Goal: Navigation & Orientation: Find specific page/section

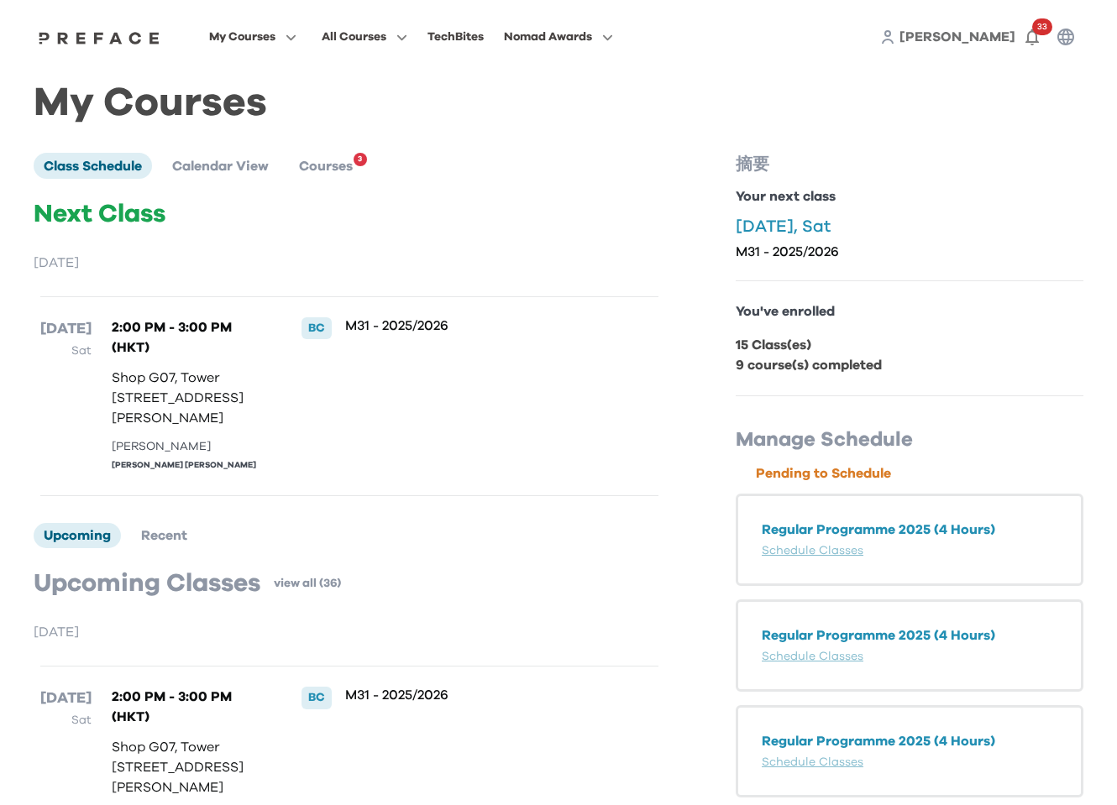
click at [987, 39] on span "[PERSON_NAME]" at bounding box center [958, 36] width 116 height 13
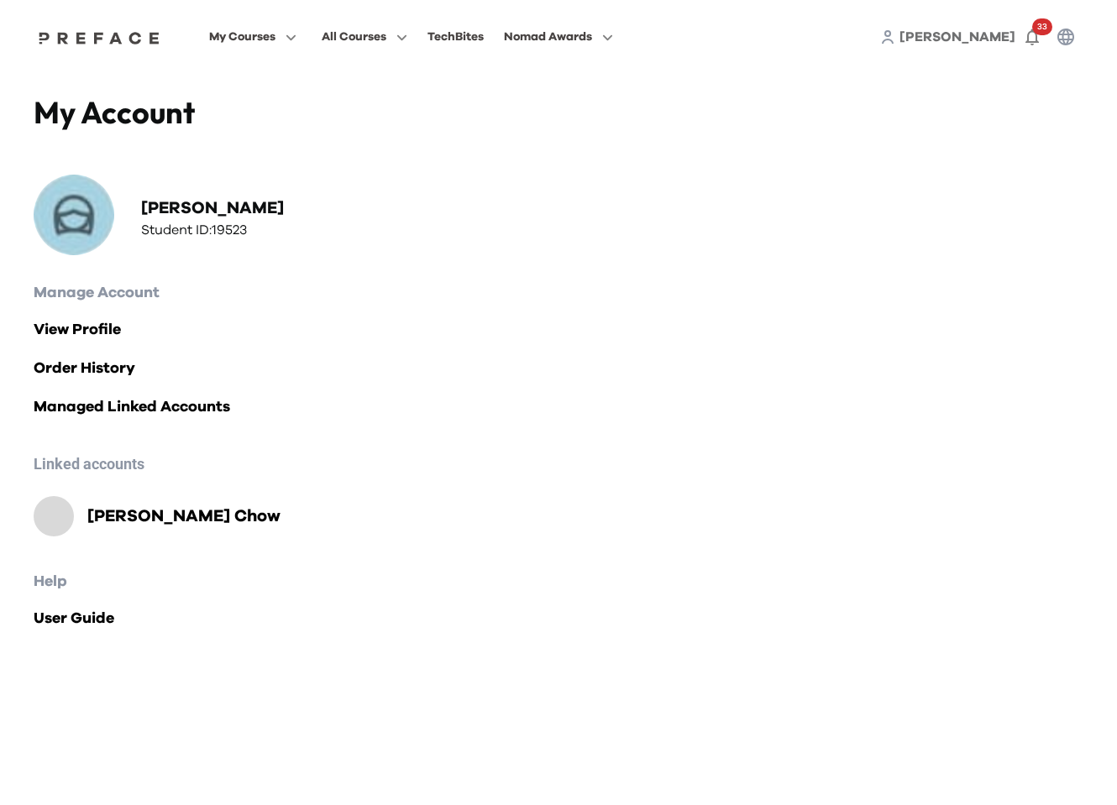
click at [987, 39] on span "[PERSON_NAME]" at bounding box center [958, 36] width 116 height 13
click at [162, 515] on h2 "Ryan Chin Fung Chow" at bounding box center [183, 517] width 193 height 24
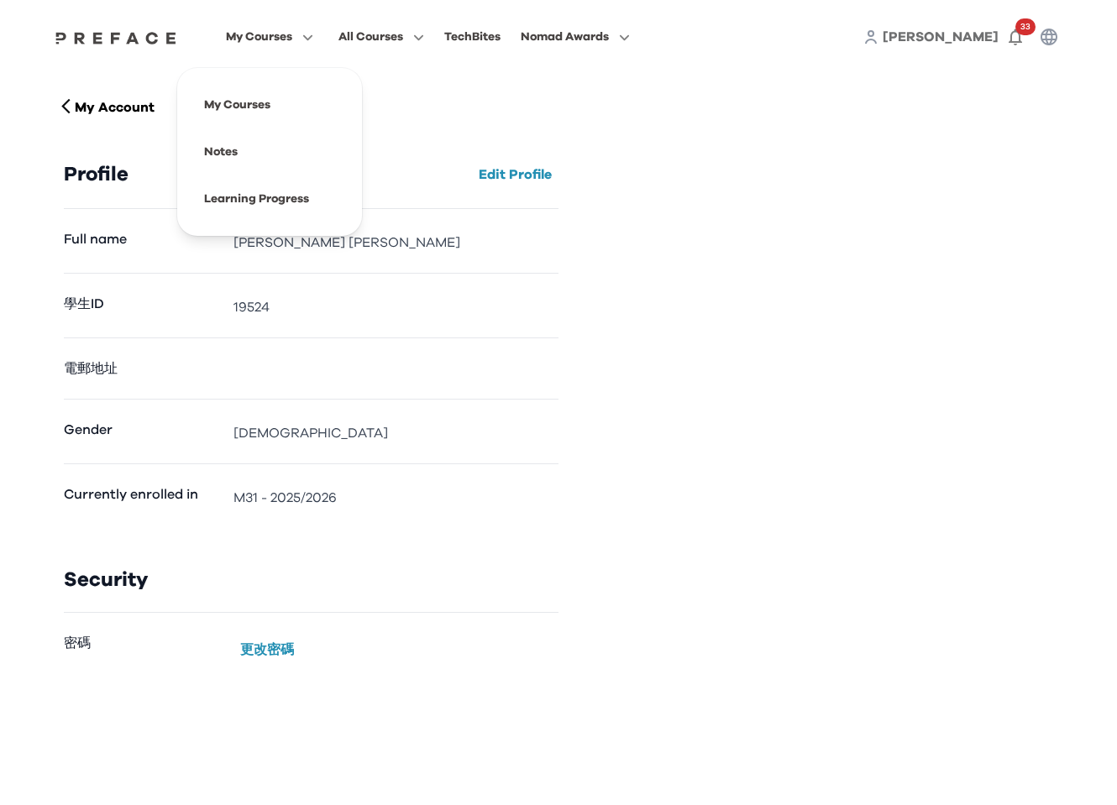
click at [292, 39] on span "My Courses" at bounding box center [259, 37] width 66 height 20
click at [328, 102] on span at bounding box center [270, 104] width 158 height 47
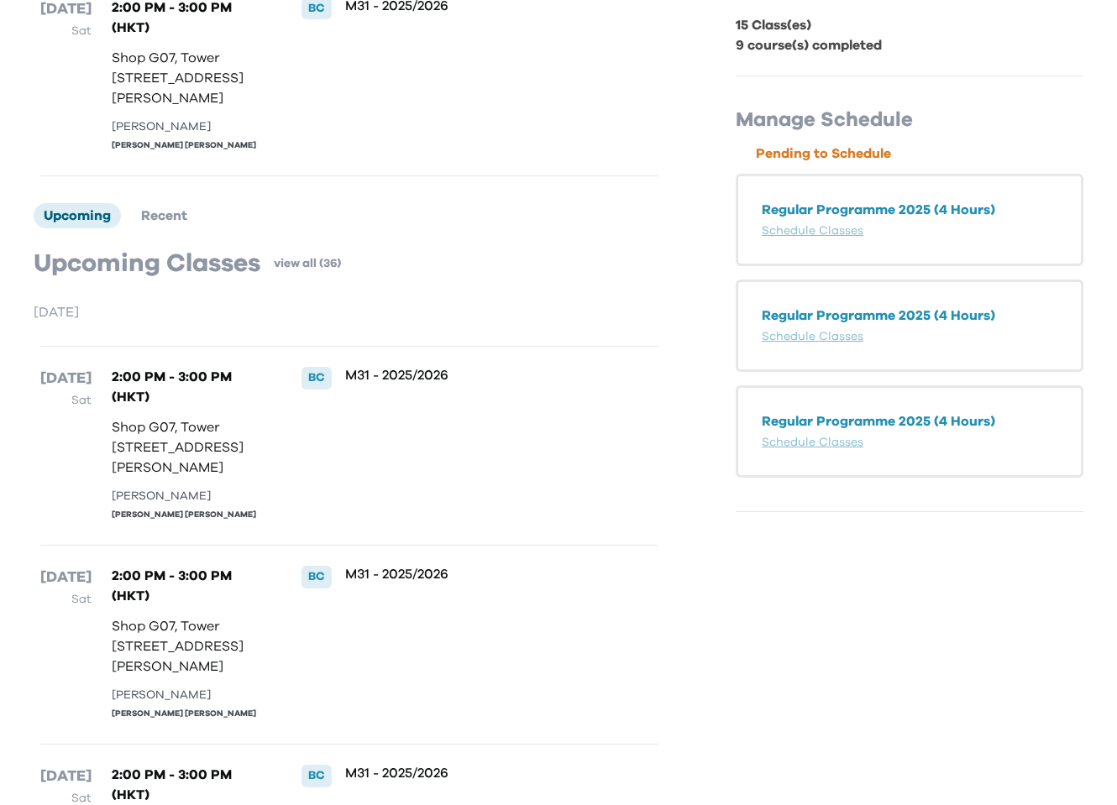
scroll to position [323, 0]
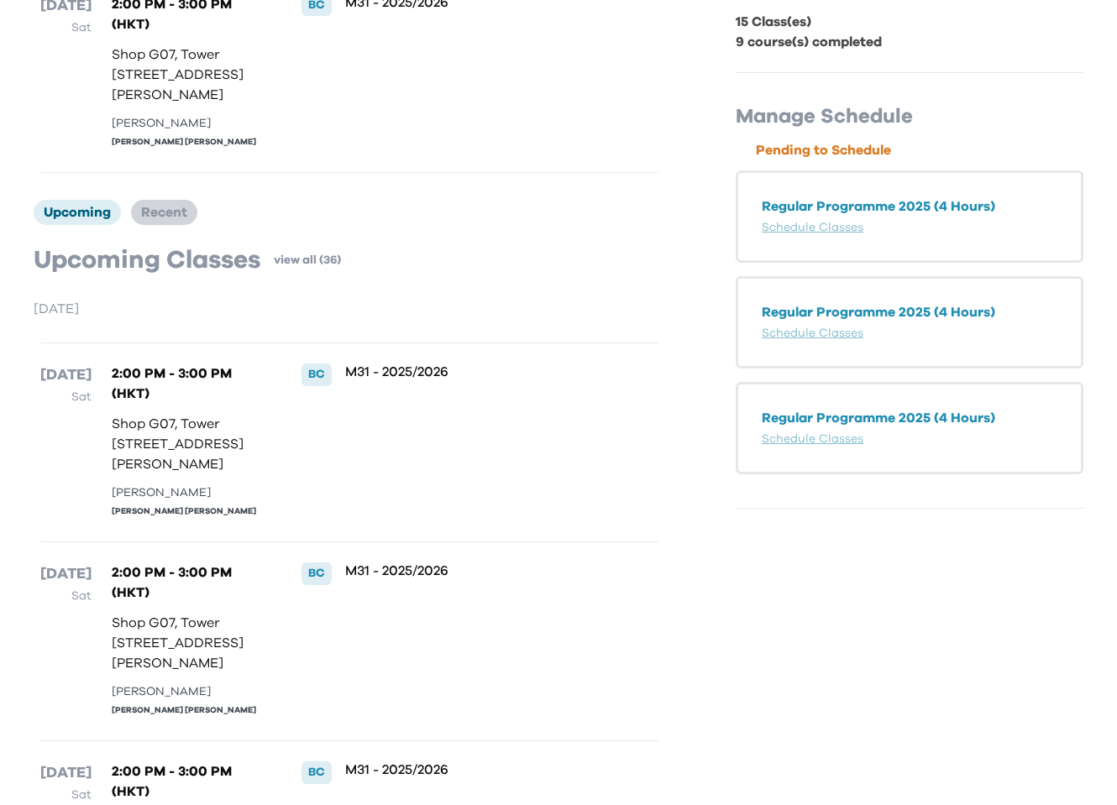
click at [167, 219] on span "Recent" at bounding box center [164, 212] width 46 height 13
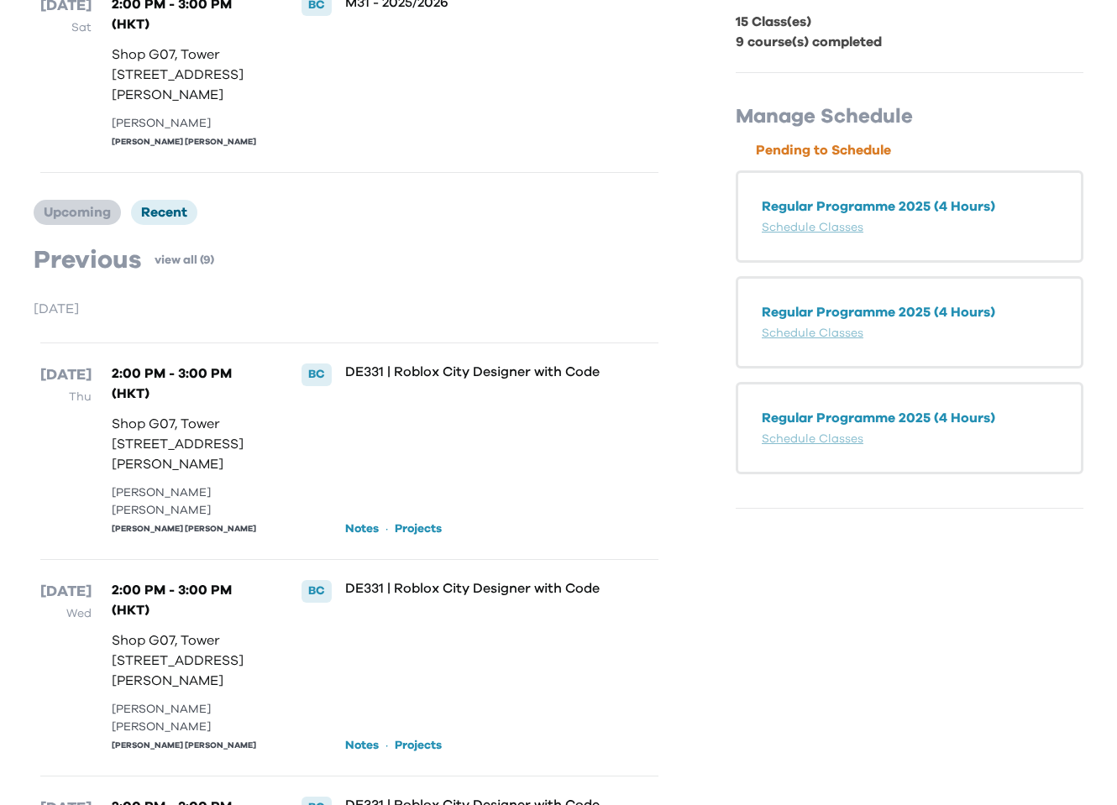
click at [104, 219] on span "Upcoming" at bounding box center [77, 212] width 67 height 13
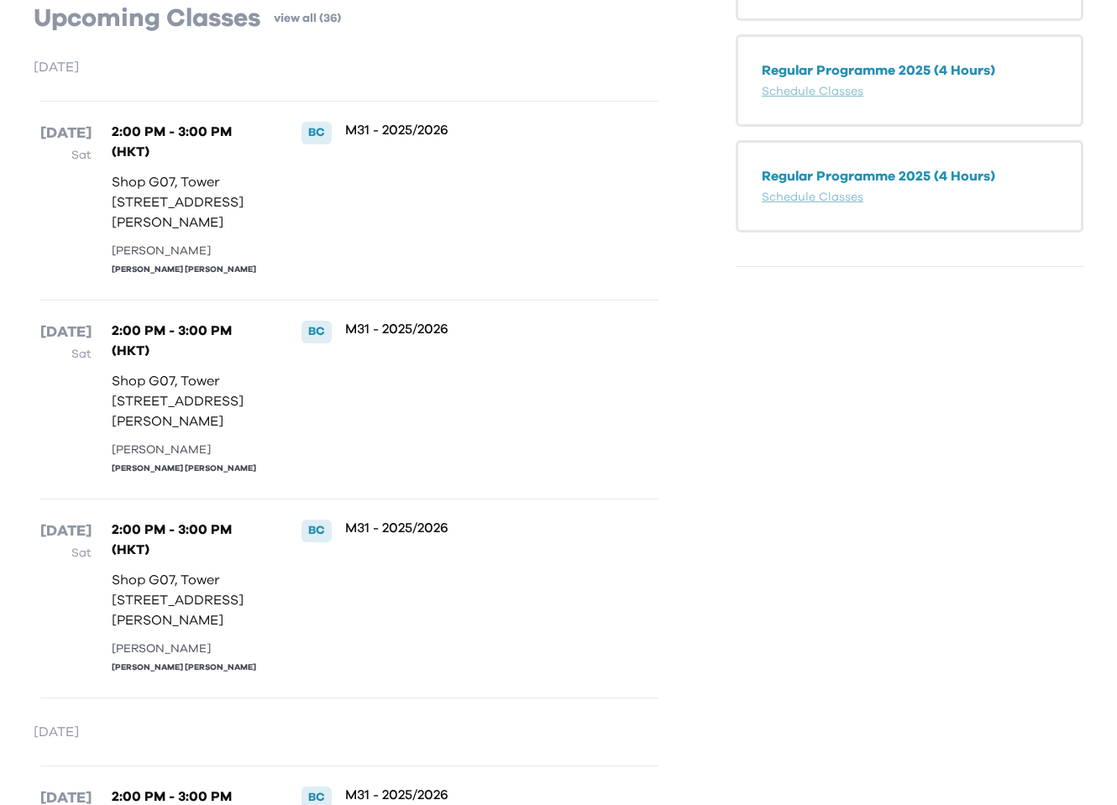
scroll to position [576, 0]
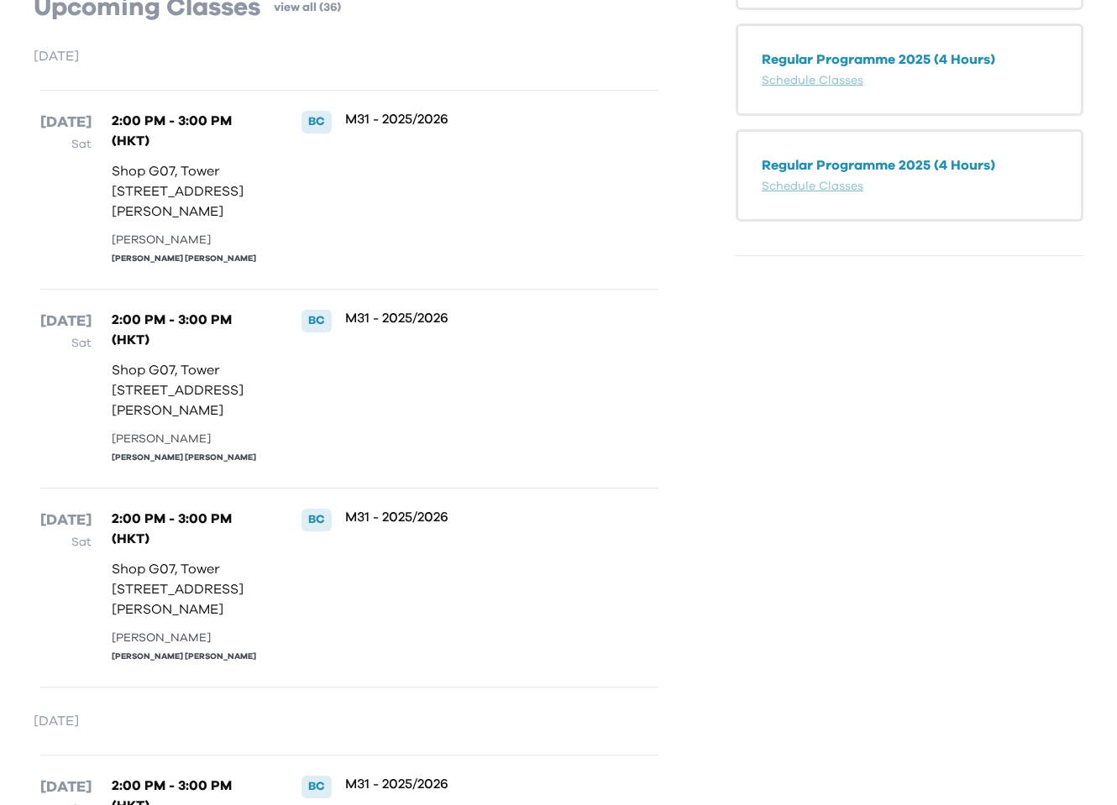
click at [166, 222] on p "Shop G07, Tower 535, 535 Jaffe Road, Causeway Bay | 銅鑼灣謝斐道535號Tower 535 地下G07號舖" at bounding box center [189, 191] width 155 height 60
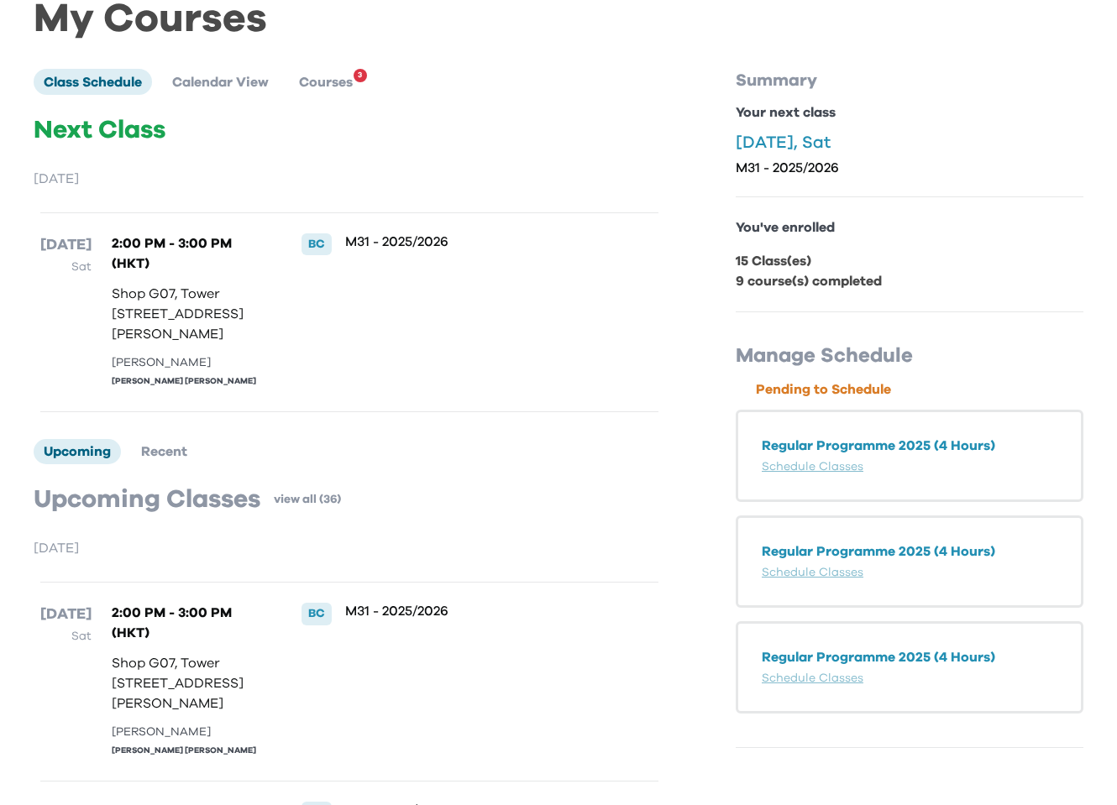
scroll to position [85, 0]
click at [832, 390] on p "Pending to Schedule" at bounding box center [920, 389] width 328 height 20
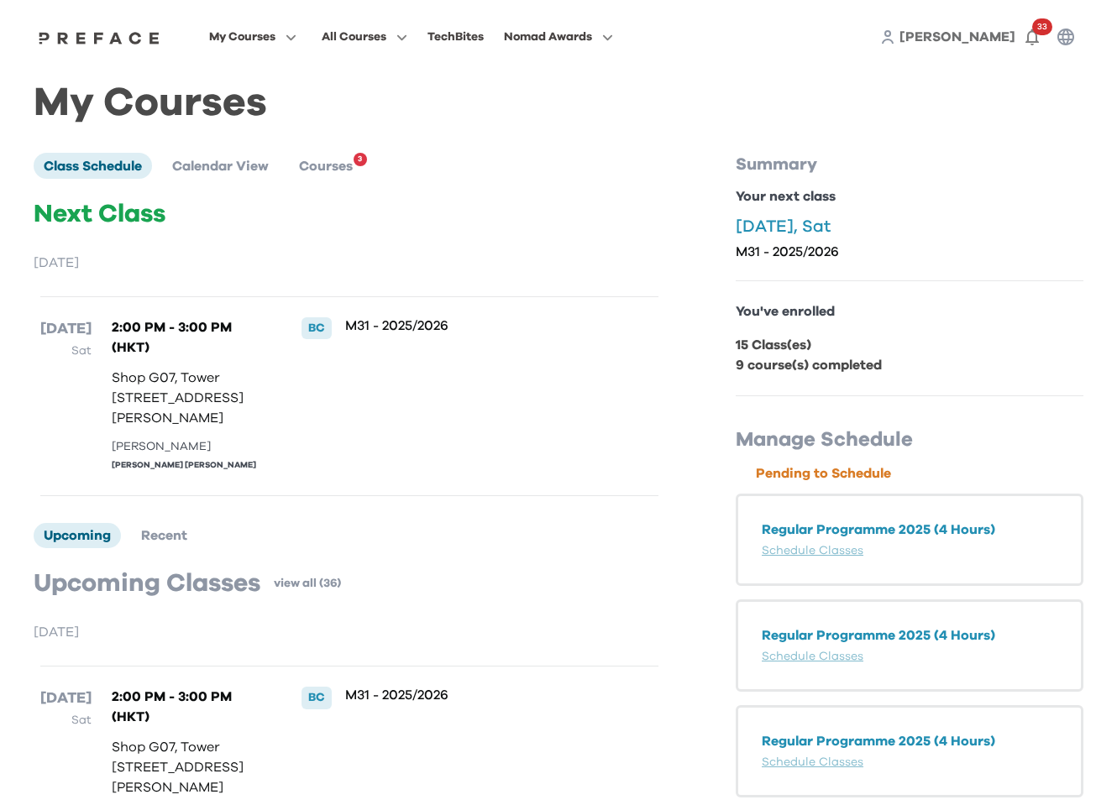
scroll to position [0, 0]
click at [252, 166] on span "Calendar View" at bounding box center [220, 165] width 97 height 13
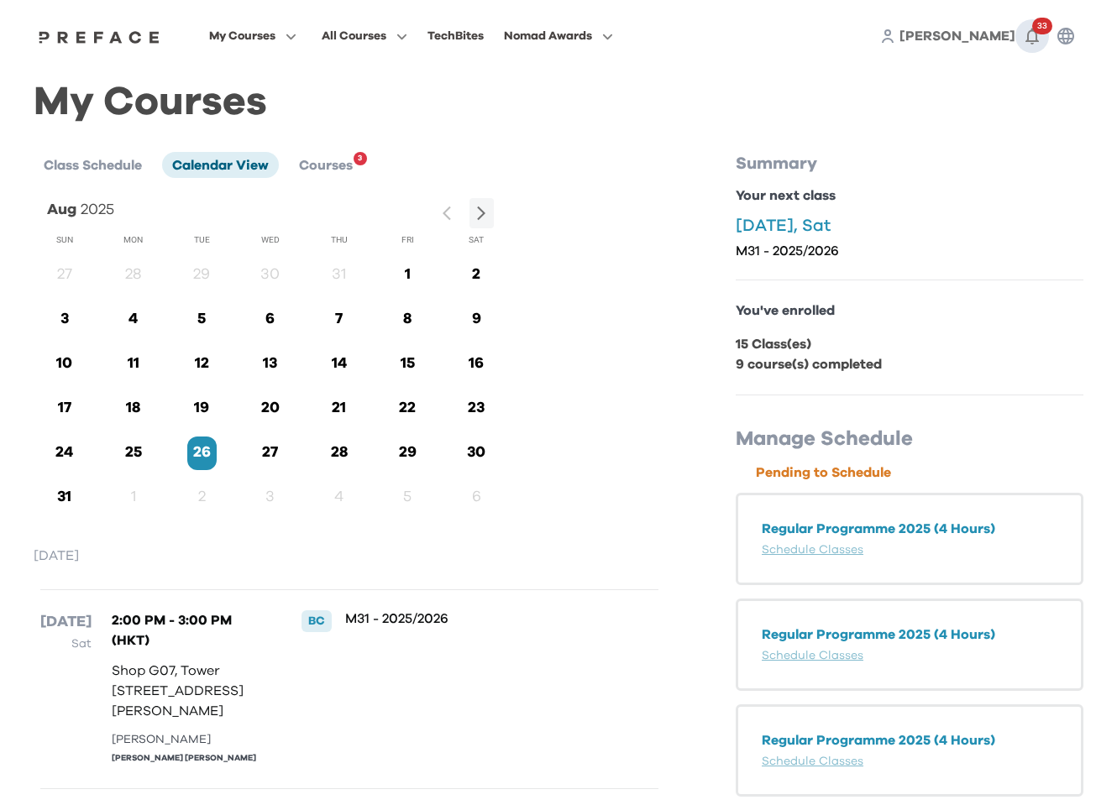
click at [1036, 29] on span "33" at bounding box center [1042, 26] width 20 height 17
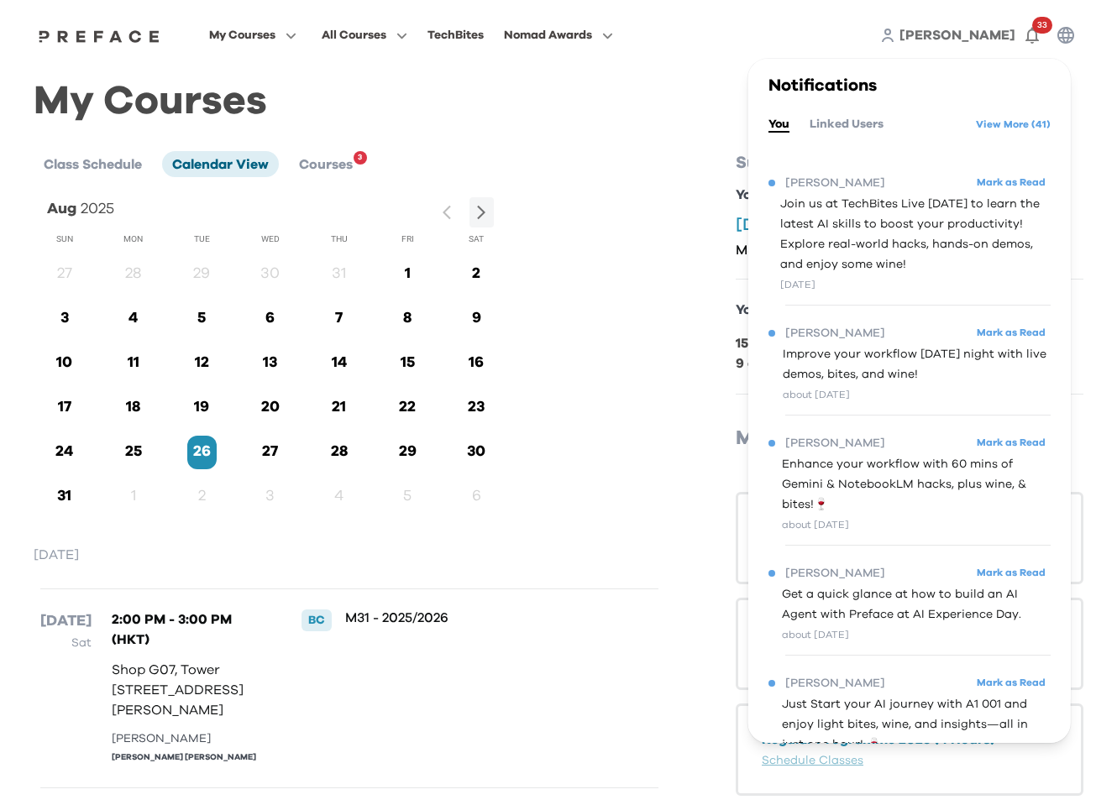
scroll to position [3, 0]
click at [651, 158] on div "Class Schedule Calendar View Courses 3" at bounding box center [350, 162] width 632 height 25
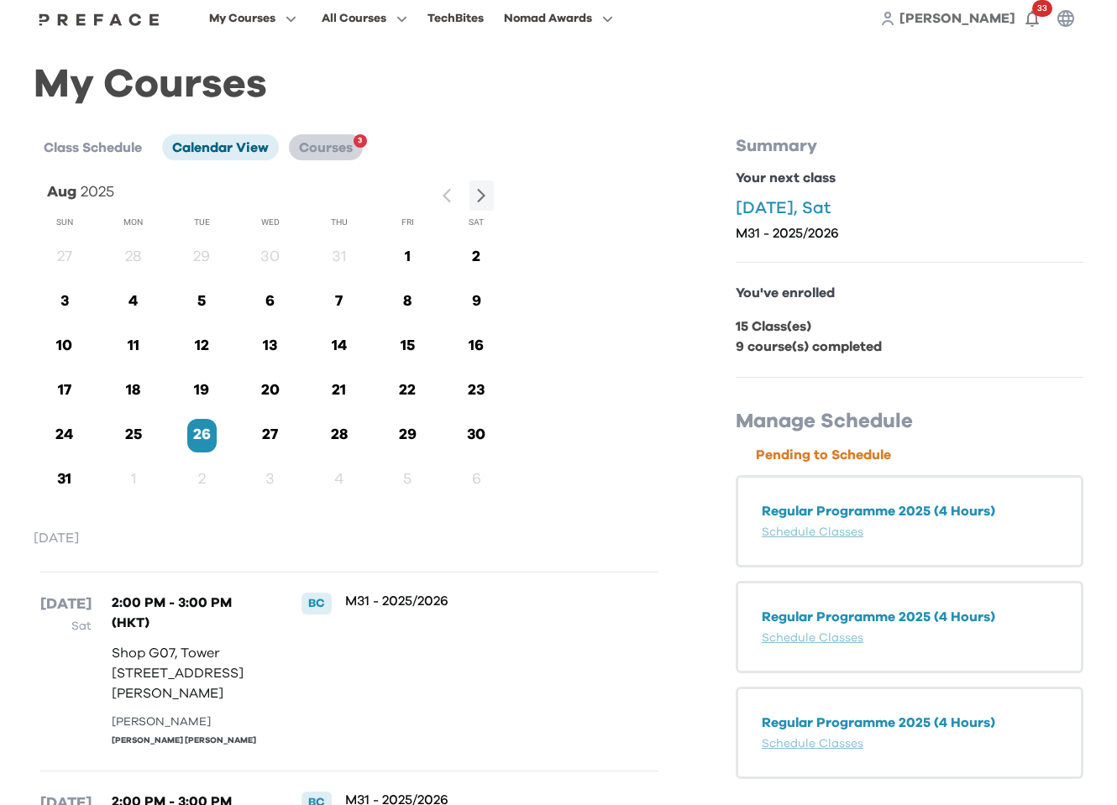
click at [334, 151] on span "Courses" at bounding box center [326, 147] width 54 height 13
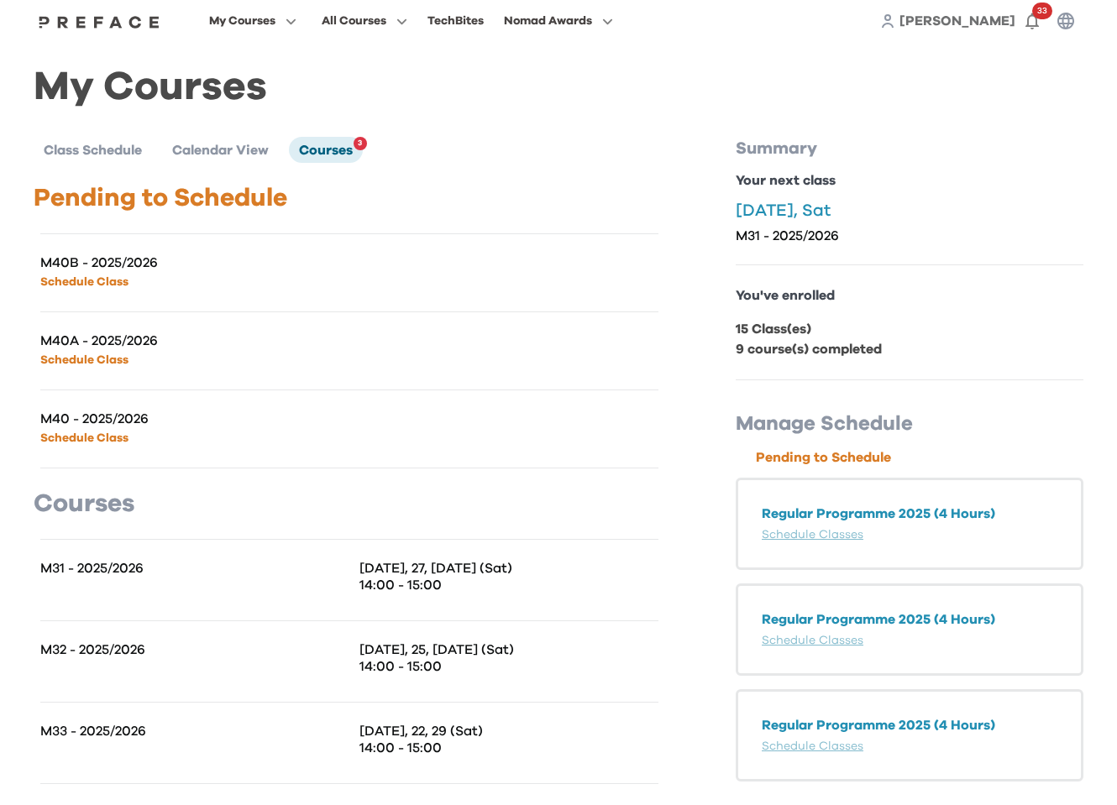
scroll to position [13, 0]
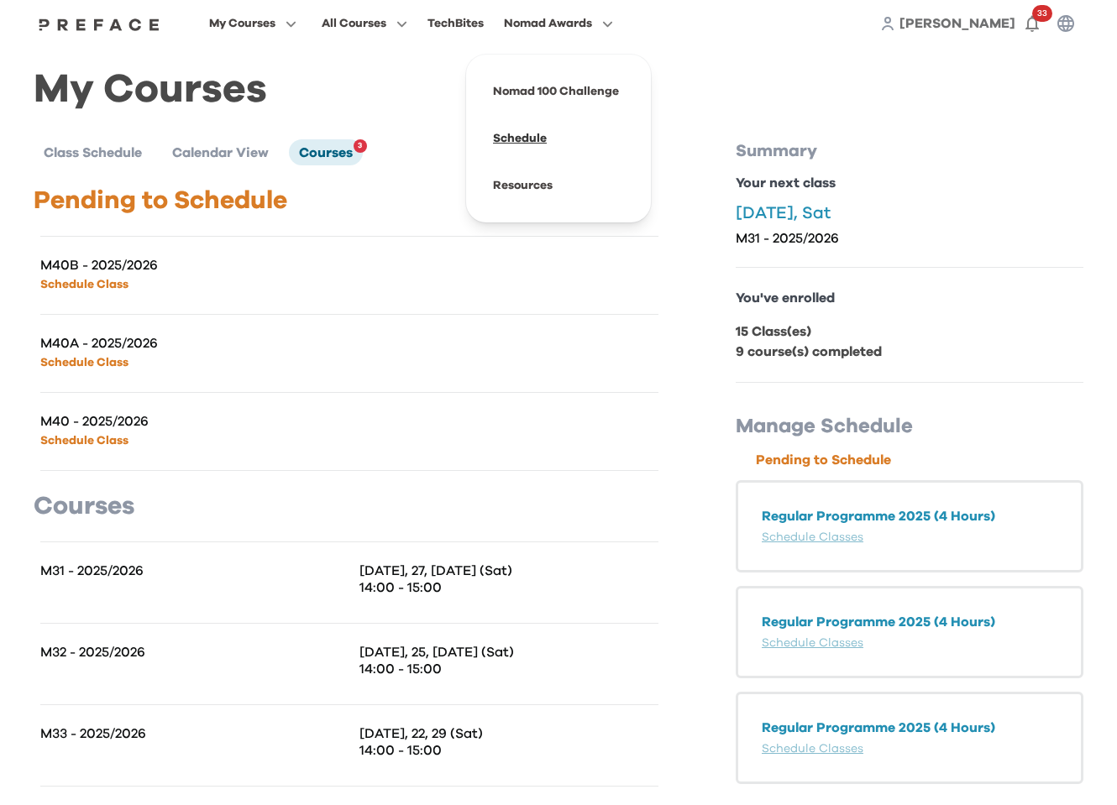
click at [617, 140] on span at bounding box center [559, 138] width 158 height 47
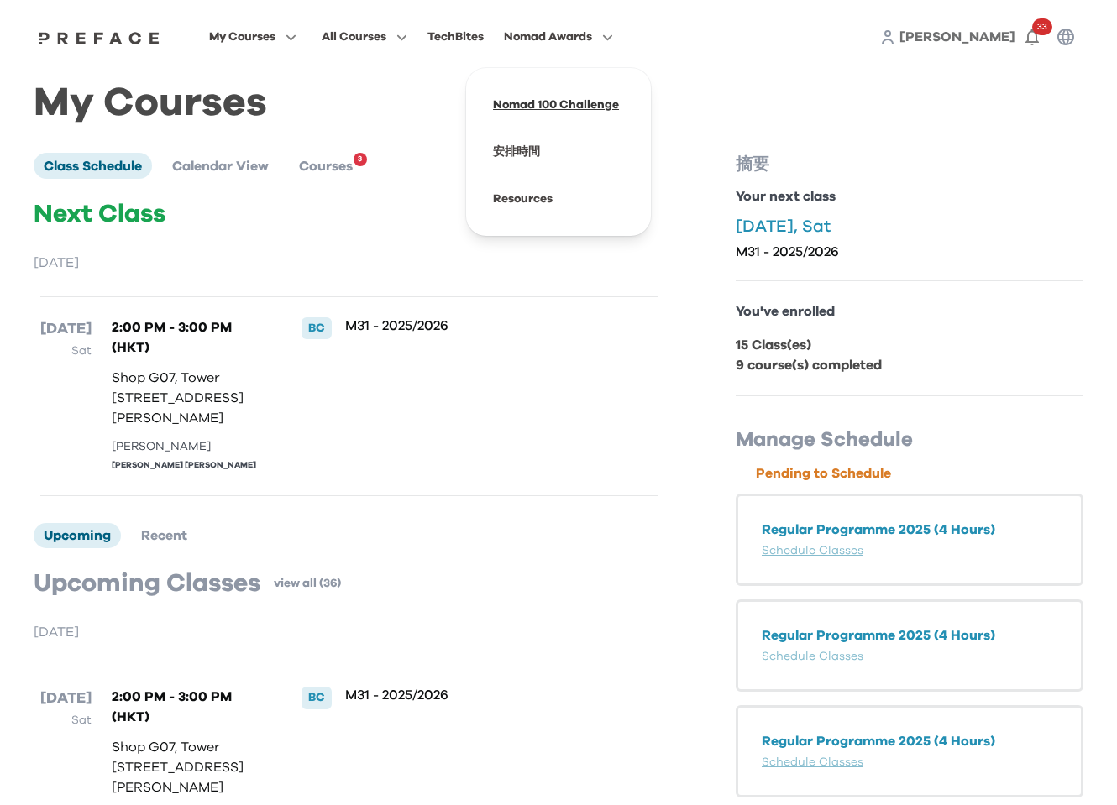
click at [619, 106] on span at bounding box center [559, 104] width 158 height 47
click at [950, 60] on div "My Courses All Courses TechBites Nomad Awards Nomad 100 Challenge 安排時間 Resource…" at bounding box center [558, 37] width 1075 height 74
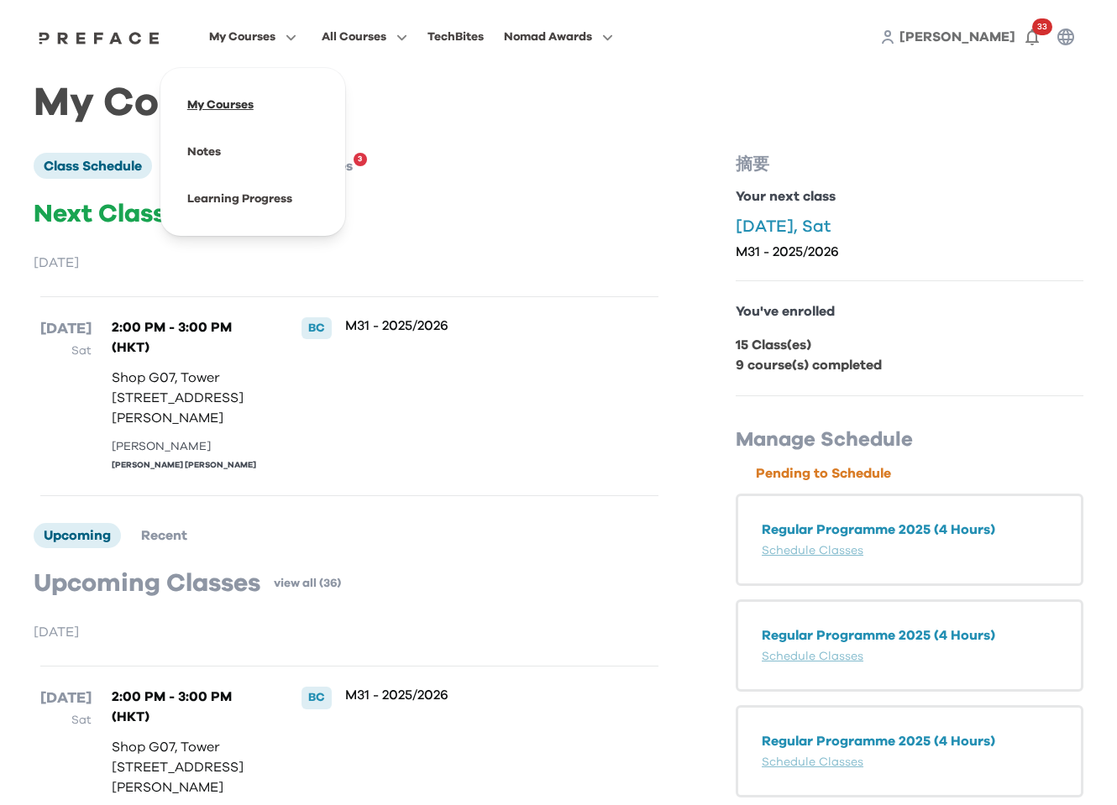
click at [317, 102] on span at bounding box center [253, 104] width 158 height 47
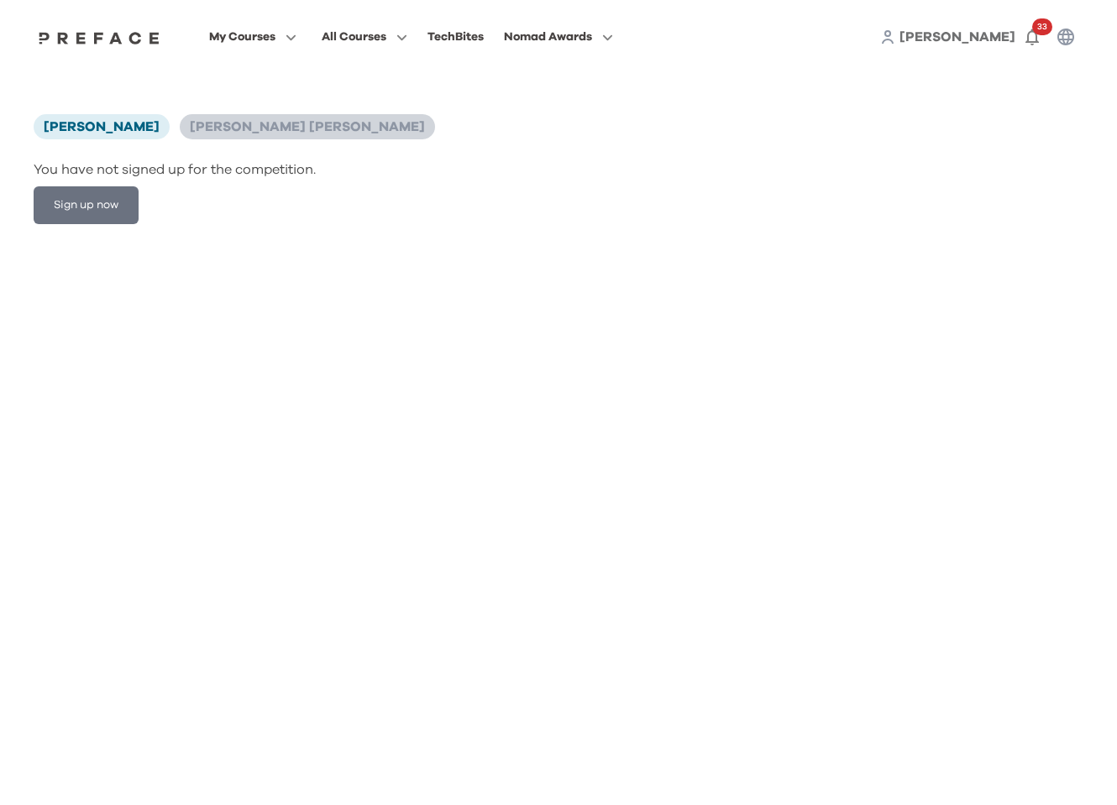
click at [286, 132] on span "[PERSON_NAME] [PERSON_NAME]" at bounding box center [307, 126] width 235 height 13
click at [484, 39] on div "TechBites" at bounding box center [456, 37] width 56 height 20
